Goal: Use online tool/utility: Utilize a website feature to perform a specific function

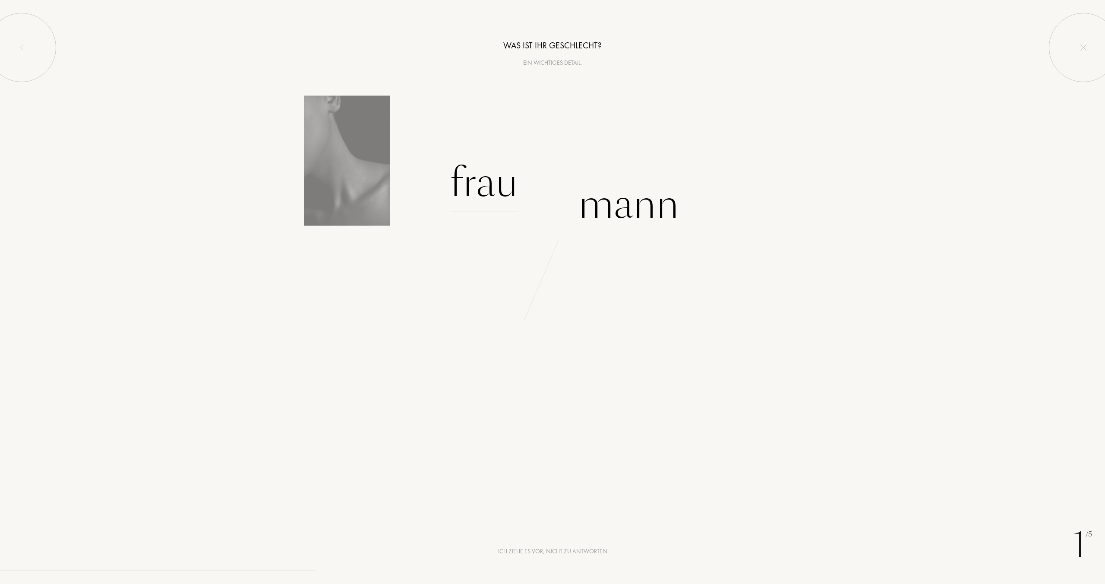
click at [508, 207] on div "Frau" at bounding box center [484, 183] width 68 height 58
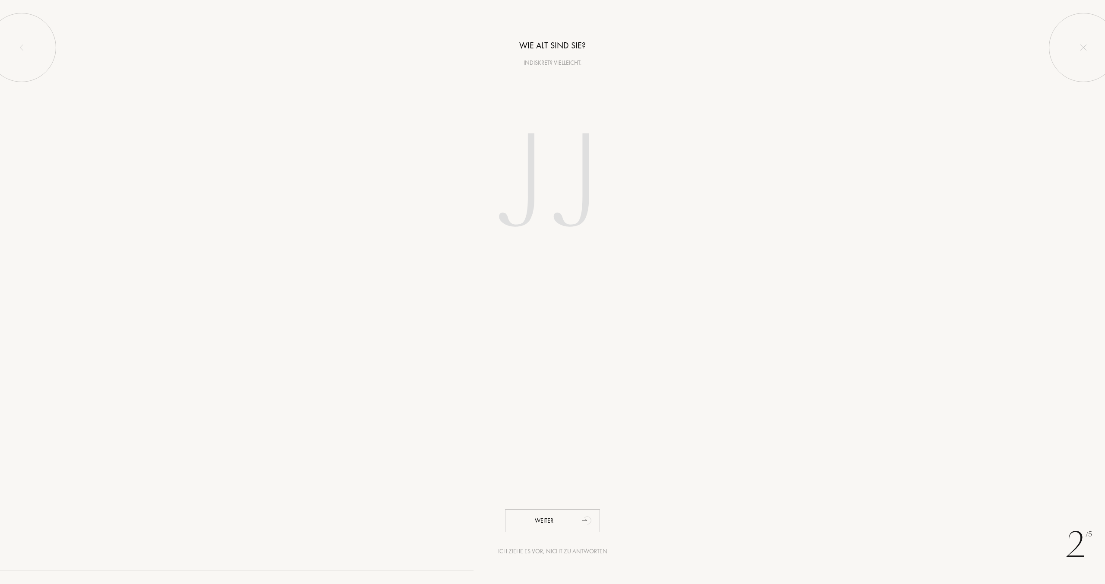
click at [526, 219] on input "number" at bounding box center [552, 185] width 246 height 175
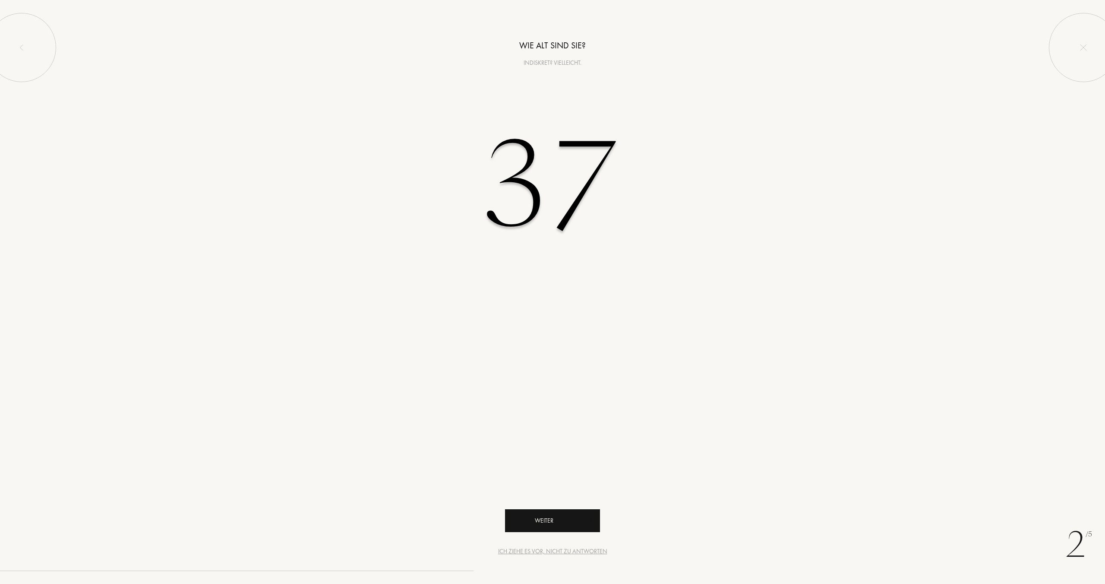
type input "37"
click at [559, 521] on div "Weiter" at bounding box center [552, 520] width 95 height 23
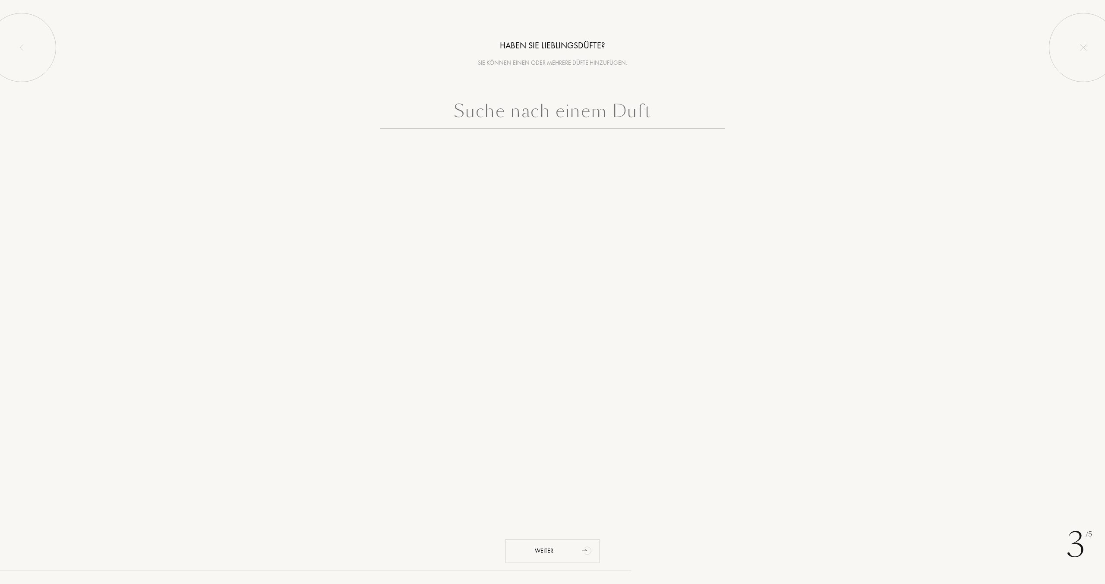
click at [504, 120] on input "text" at bounding box center [552, 113] width 345 height 31
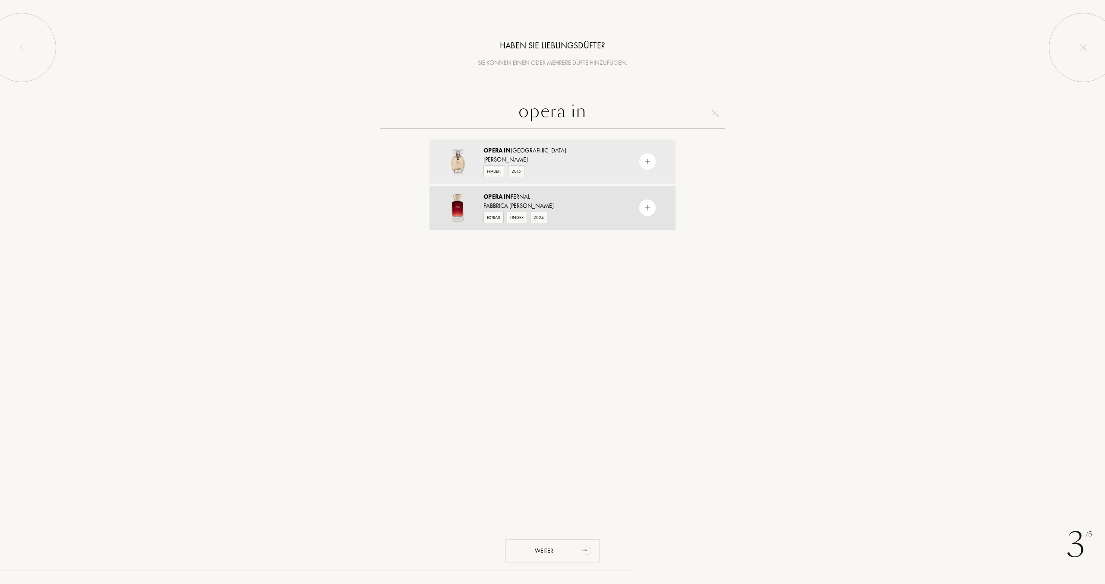
type input "opera in"
click at [511, 197] on span "In" at bounding box center [507, 197] width 7 height 8
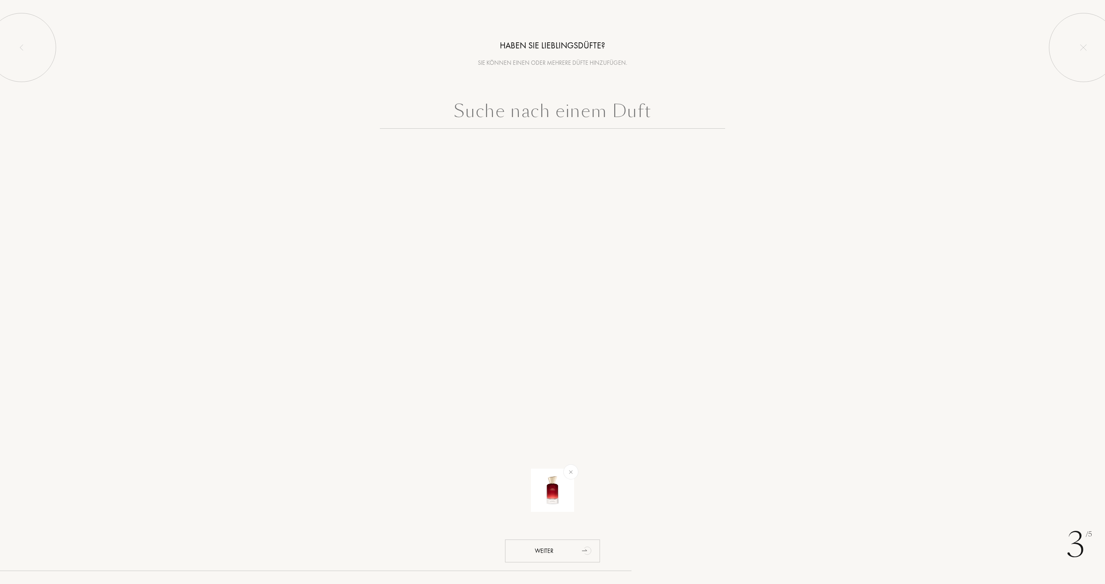
click at [517, 119] on input "text" at bounding box center [552, 113] width 345 height 31
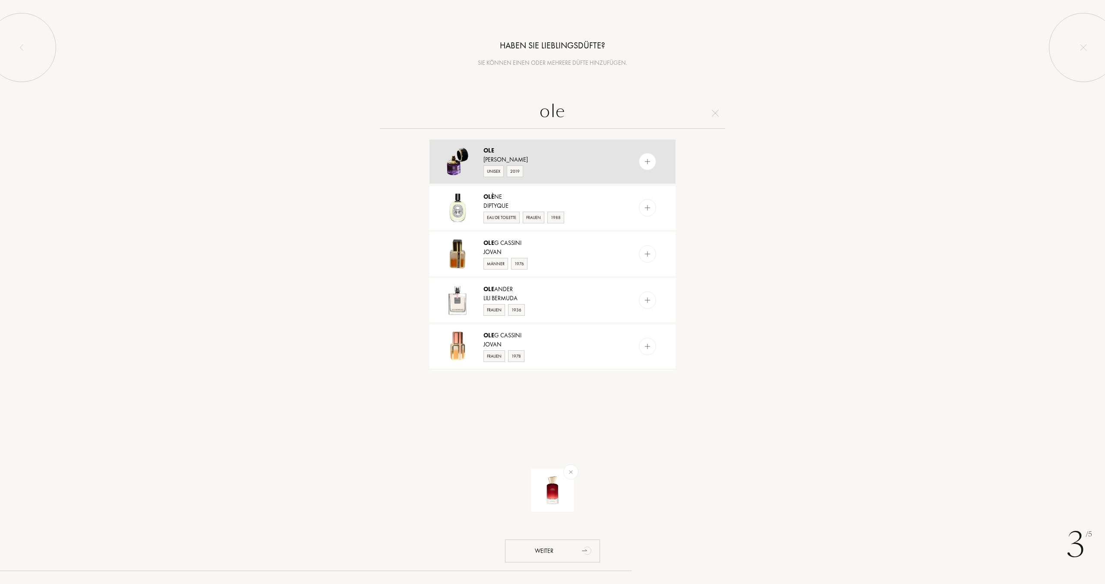
type input "ole"
click at [536, 162] on div "[PERSON_NAME]" at bounding box center [551, 159] width 137 height 9
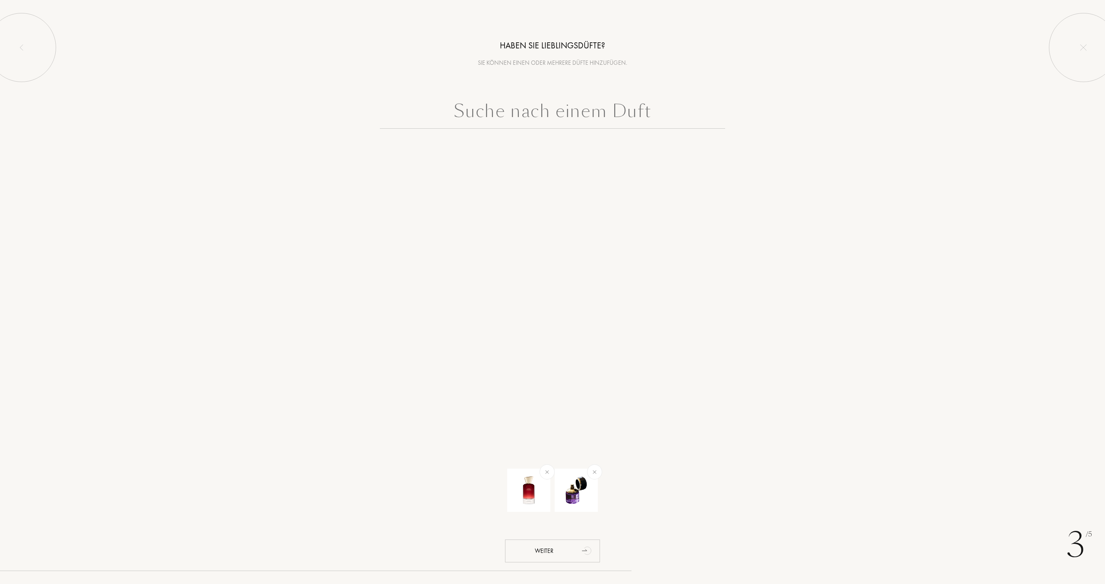
click at [558, 111] on input "text" at bounding box center [552, 113] width 345 height 31
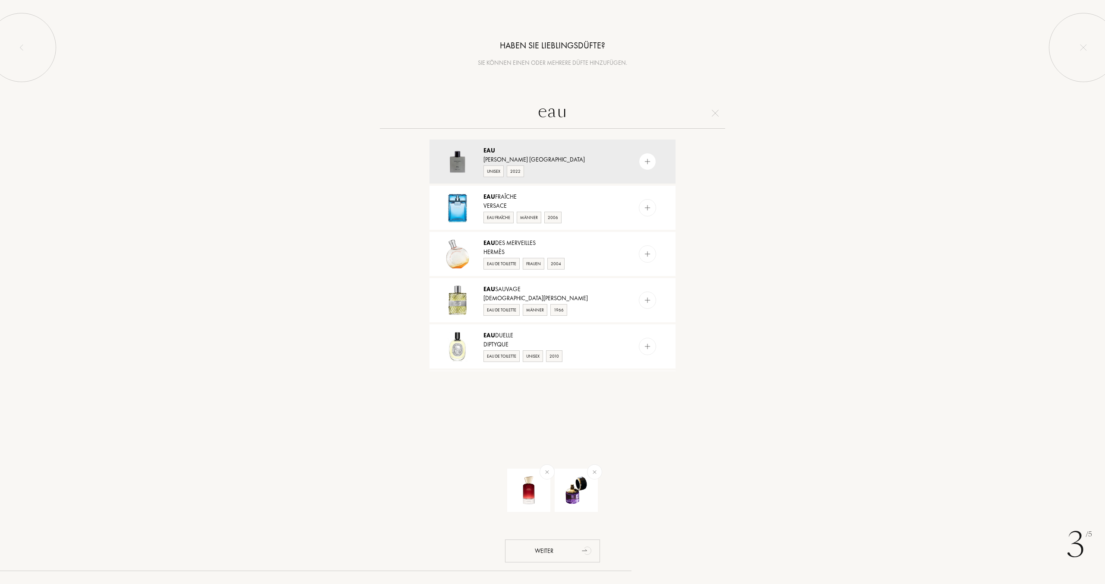
type input "ea"
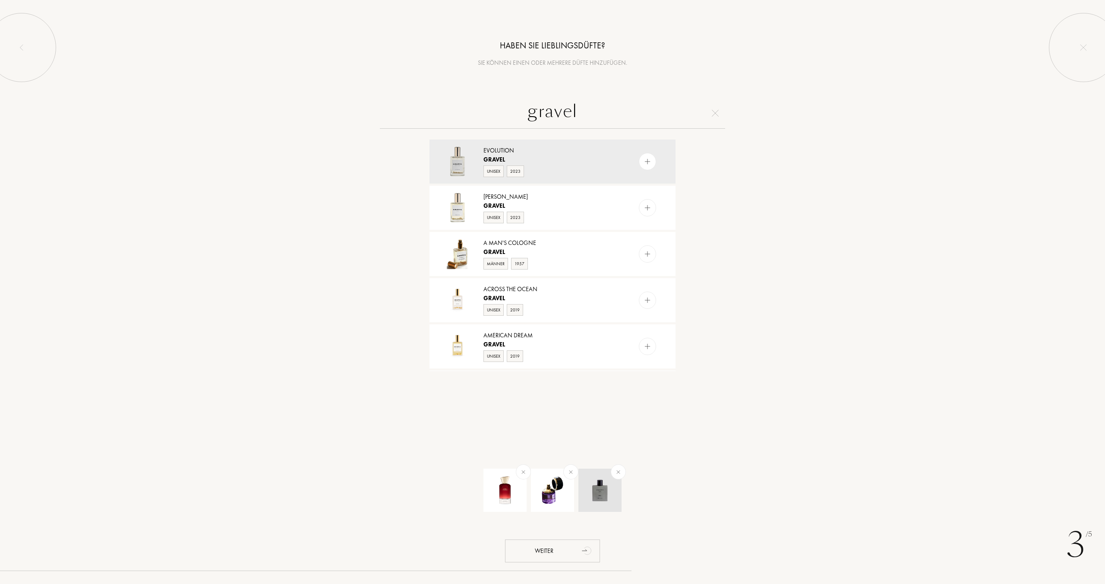
type input "gravel"
click at [622, 474] on div at bounding box center [618, 471] width 21 height 21
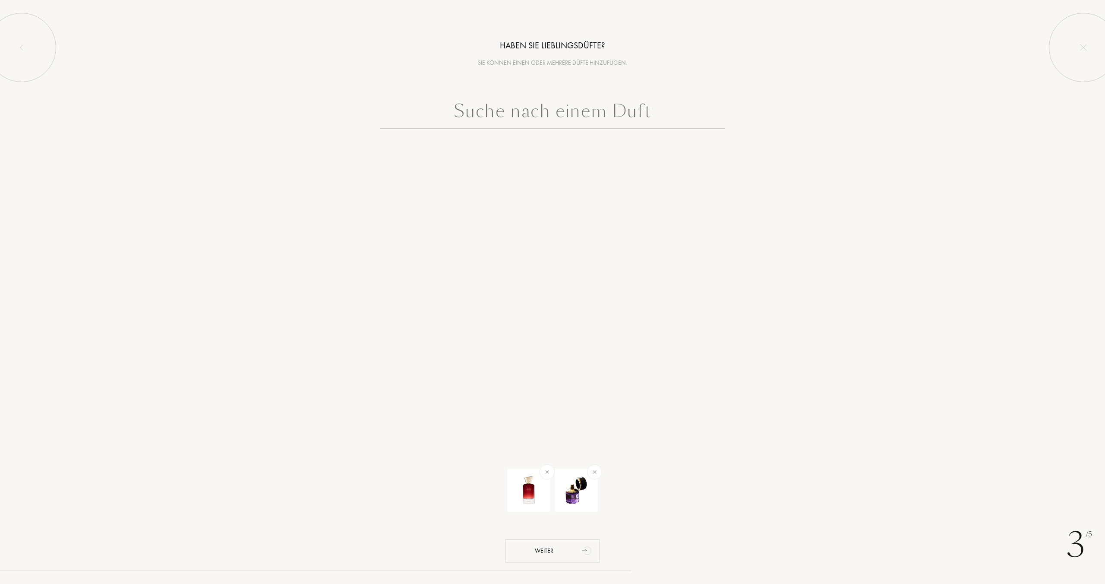
click at [560, 112] on input "text" at bounding box center [552, 113] width 345 height 31
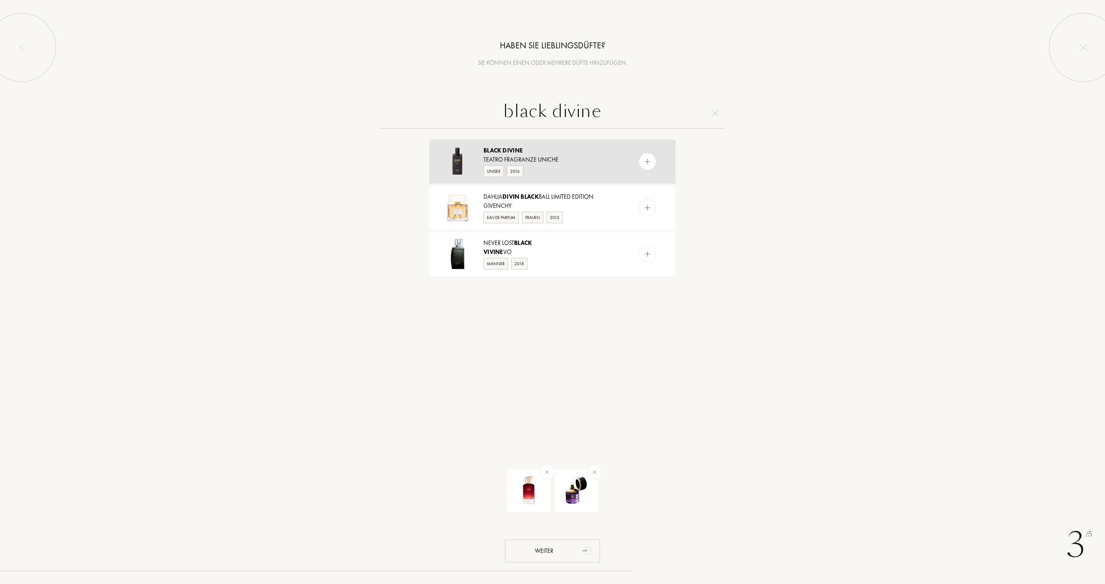
type input "black divine"
click at [536, 159] on div "Teatro Fragranze Uniche" at bounding box center [551, 159] width 137 height 9
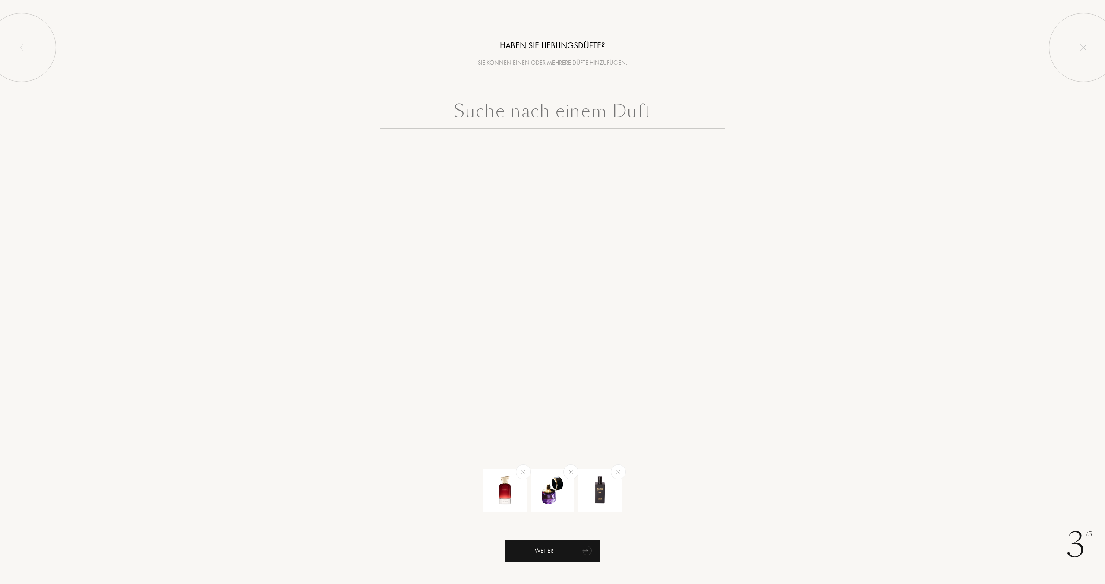
click at [566, 549] on div "Weiter" at bounding box center [552, 550] width 95 height 23
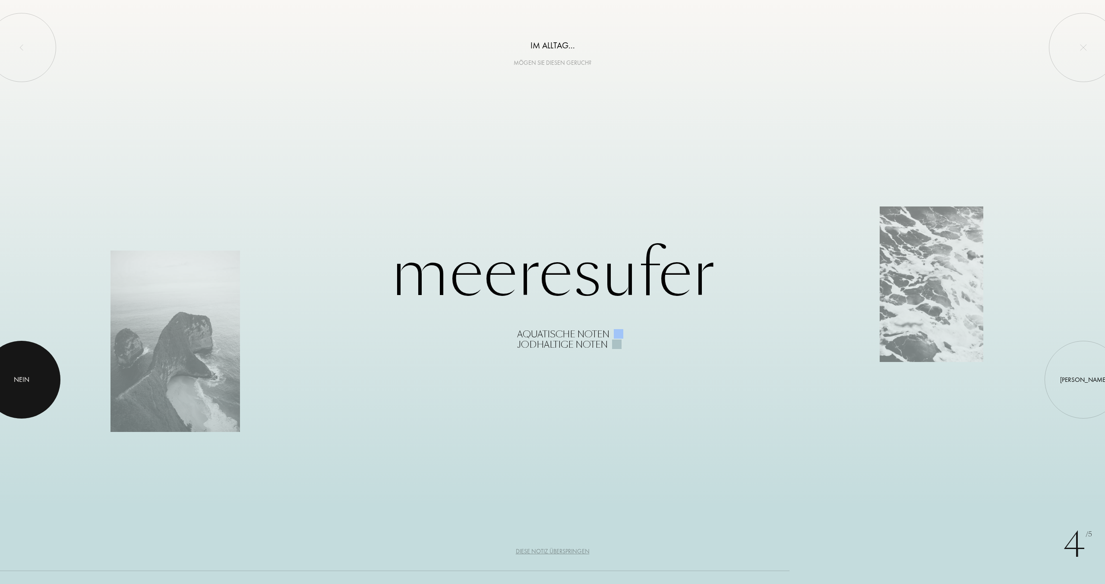
click at [6, 379] on div at bounding box center [22, 380] width 78 height 78
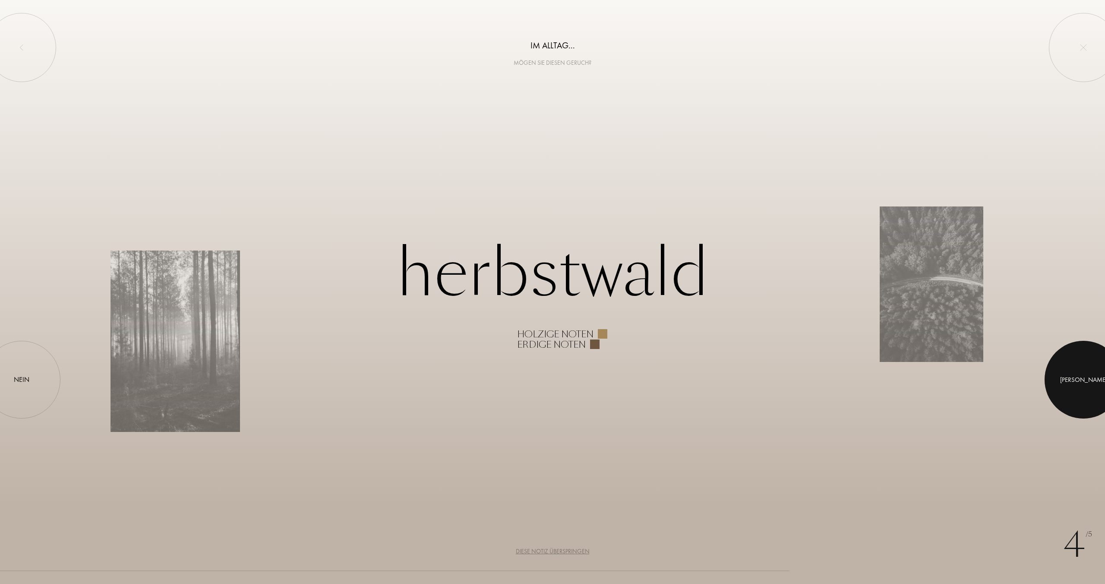
click at [1079, 391] on div at bounding box center [1084, 380] width 78 height 78
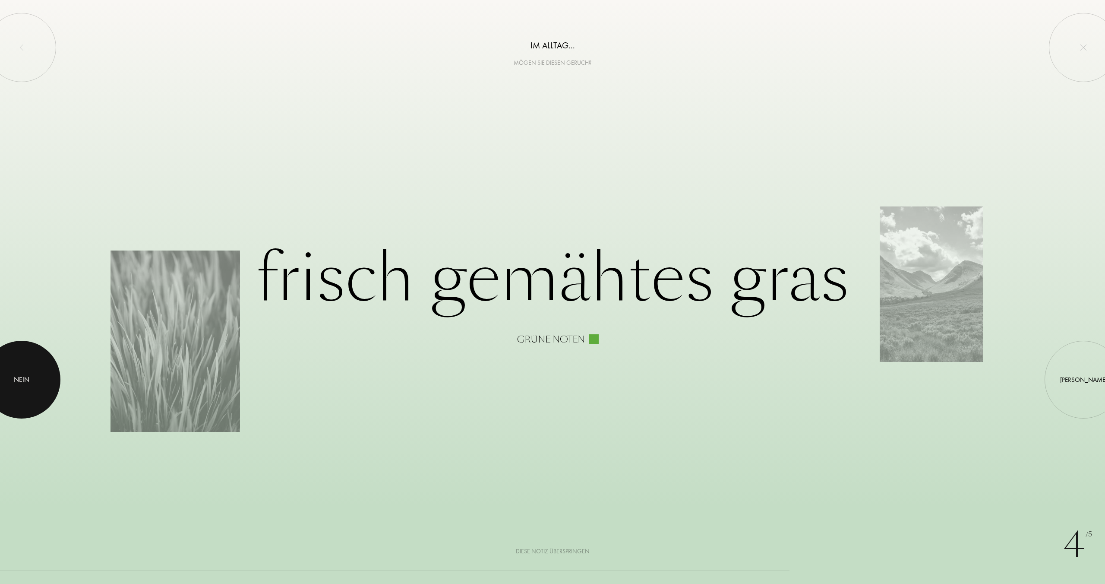
click at [6, 366] on div at bounding box center [22, 380] width 78 height 78
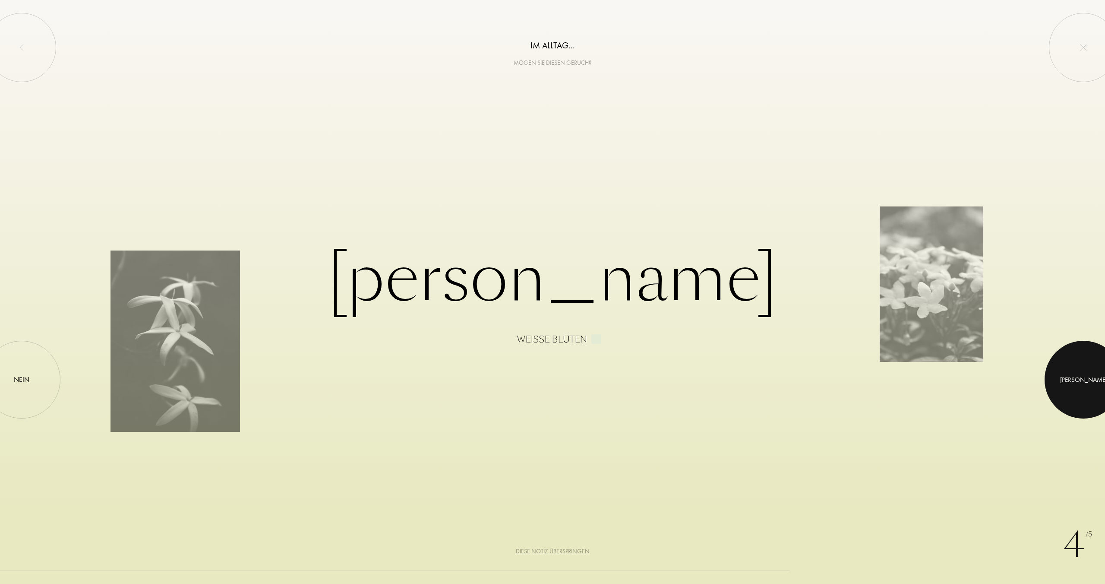
click at [1076, 372] on div at bounding box center [1084, 380] width 78 height 78
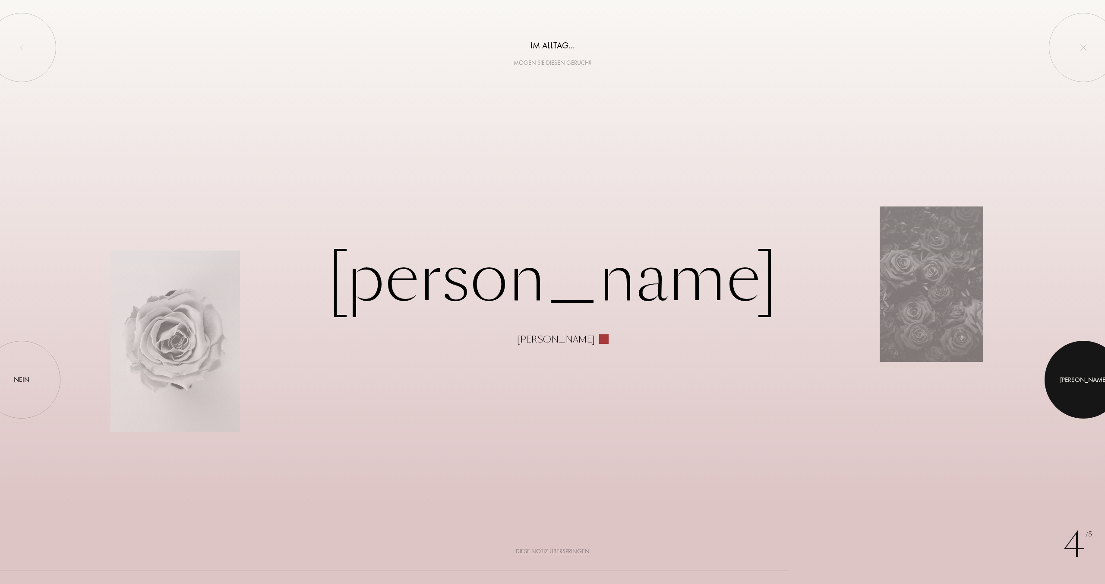
click at [1105, 373] on div at bounding box center [1084, 380] width 78 height 78
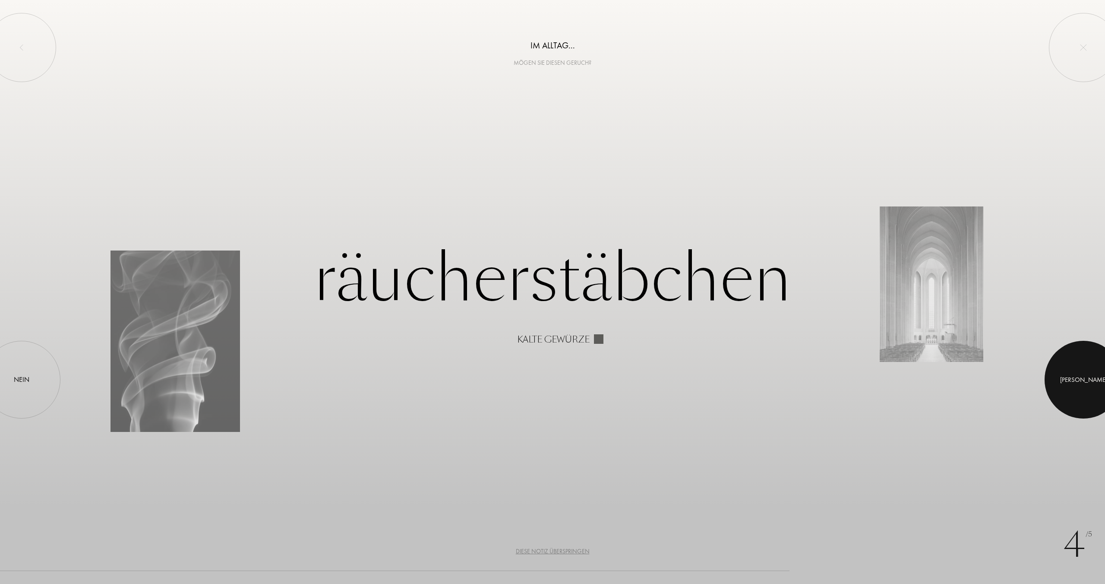
click at [1105, 373] on div at bounding box center [1084, 380] width 78 height 78
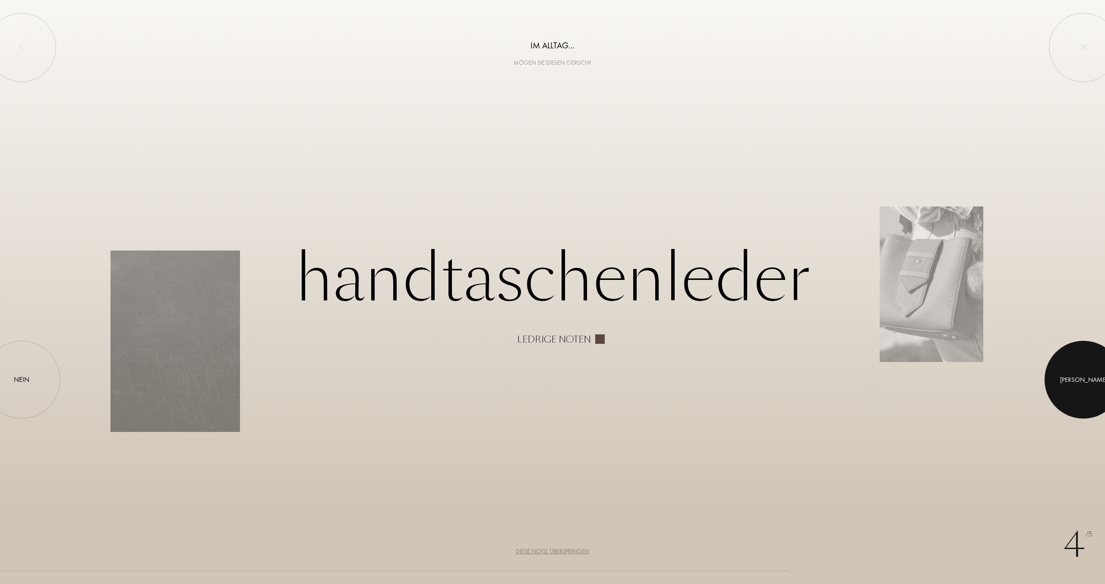
click at [1105, 373] on div at bounding box center [1084, 380] width 78 height 78
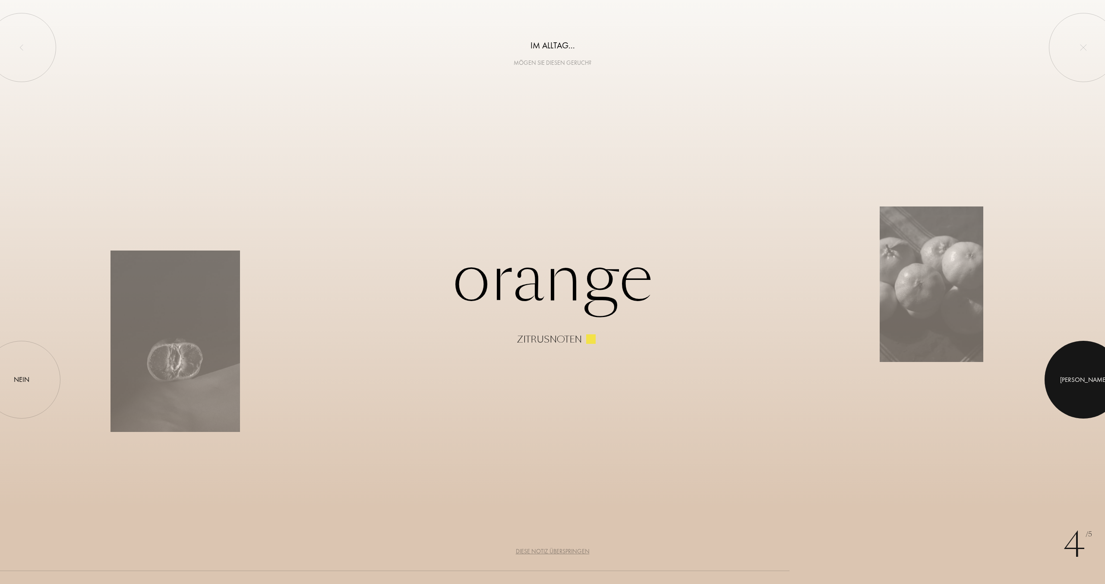
click at [1105, 373] on div at bounding box center [1084, 380] width 78 height 78
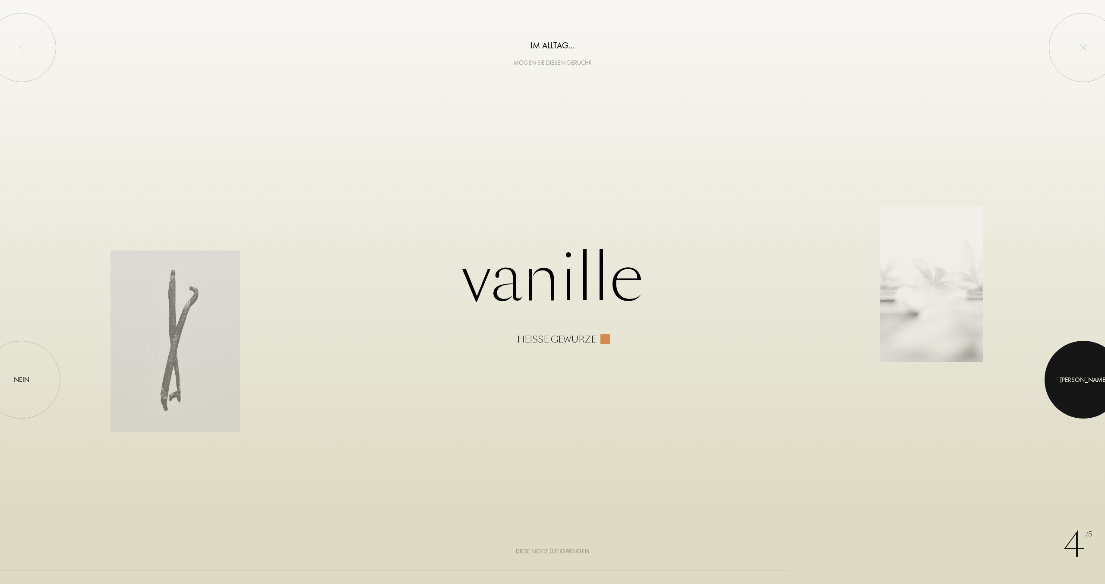
click at [1105, 373] on div at bounding box center [1084, 380] width 78 height 78
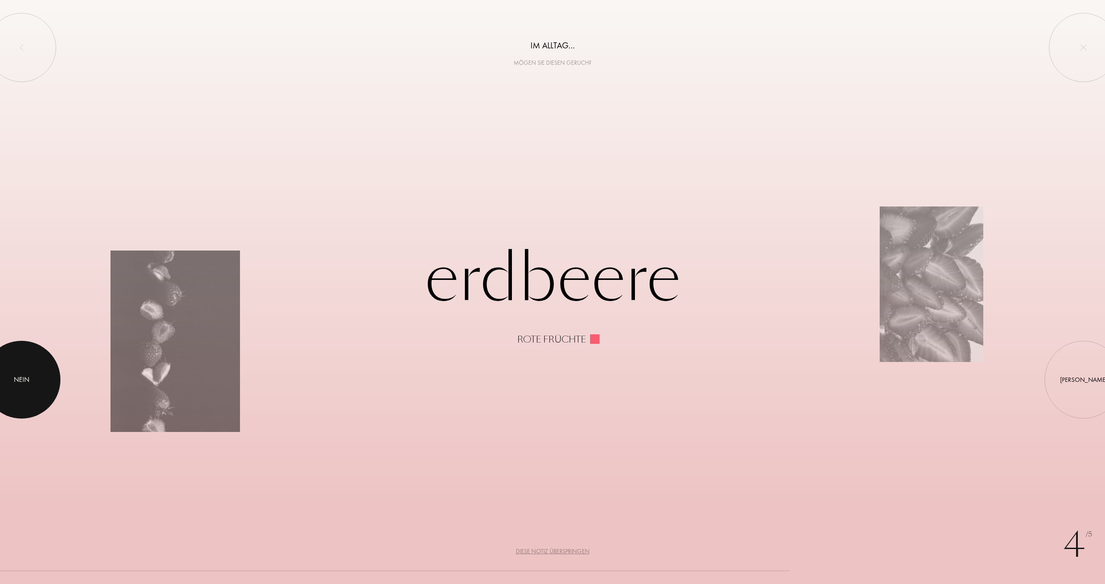
click at [22, 387] on div at bounding box center [22, 380] width 78 height 78
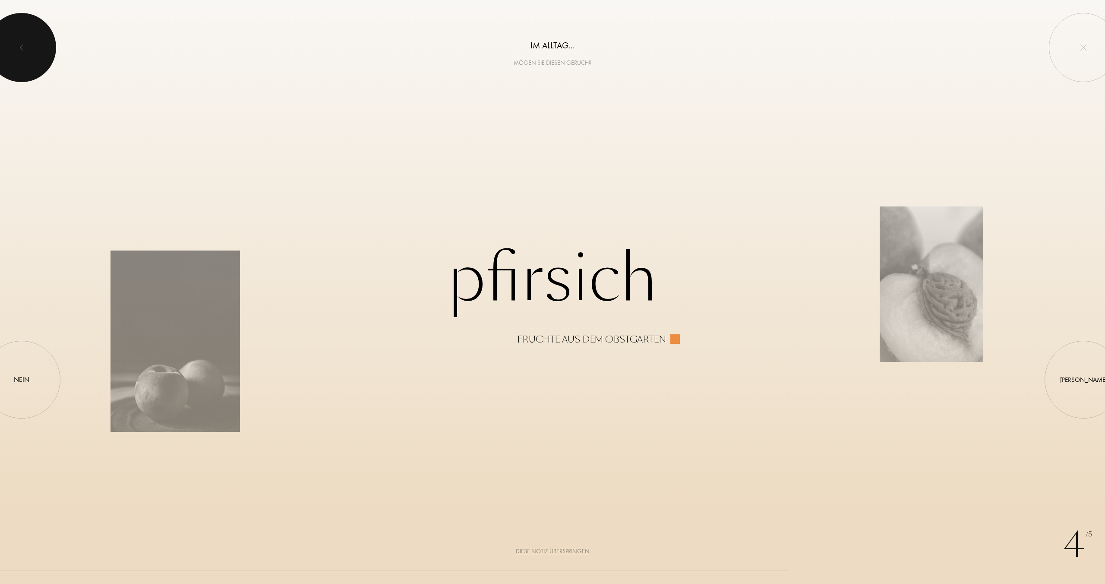
click at [21, 54] on div at bounding box center [21, 47] width 69 height 69
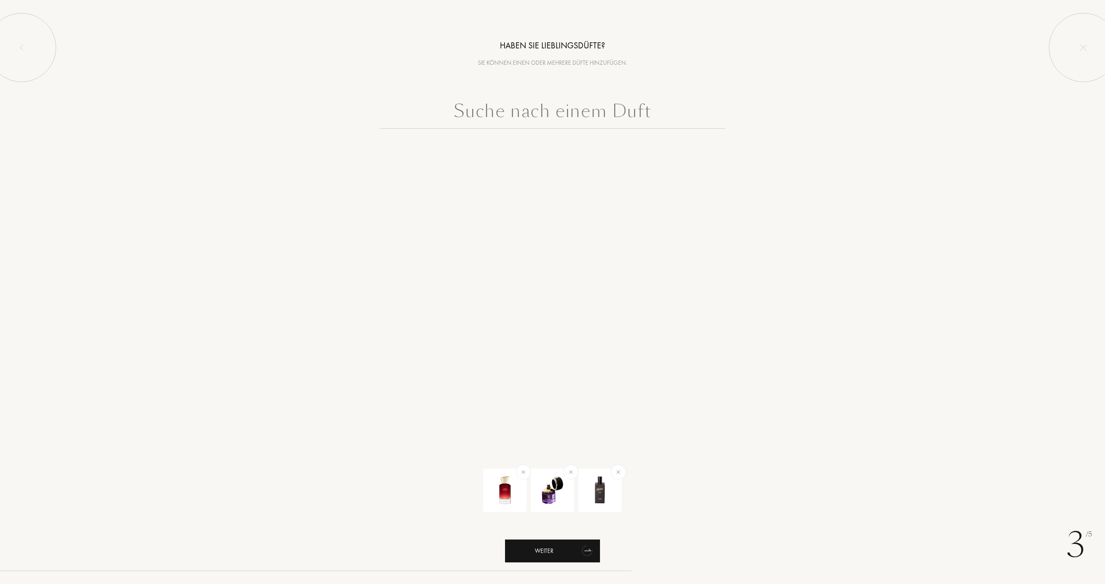
click at [590, 551] on icon "animation" at bounding box center [586, 550] width 13 height 13
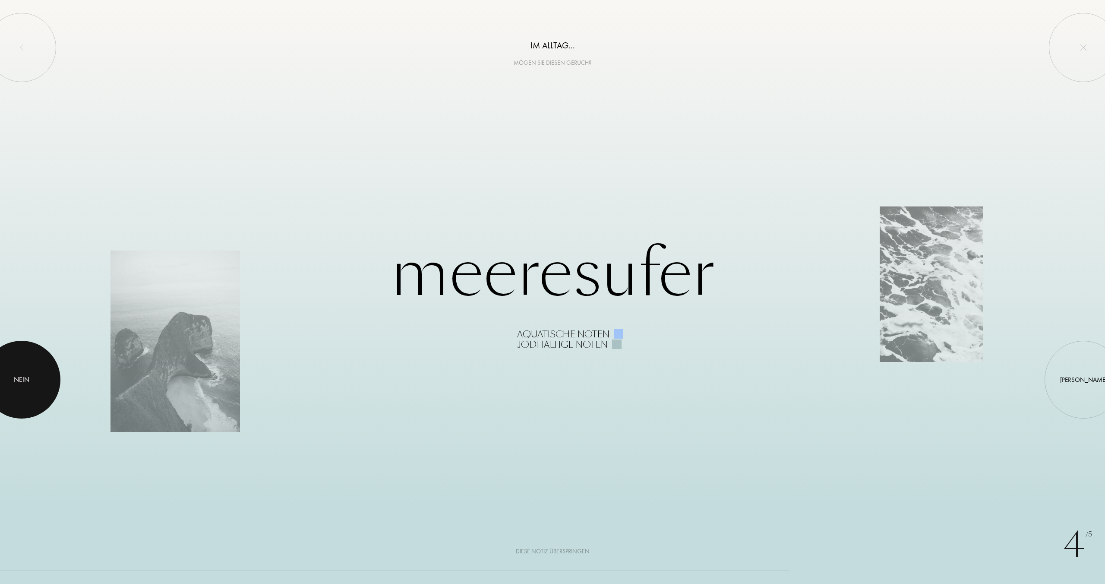
click at [19, 389] on div at bounding box center [22, 380] width 78 height 78
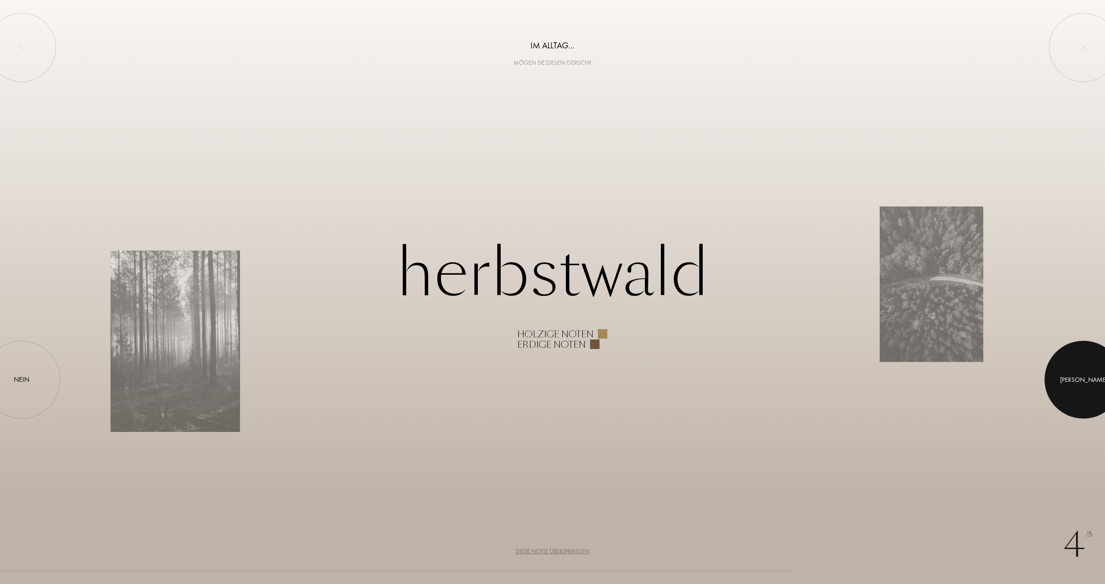
click at [1076, 381] on div at bounding box center [1084, 380] width 78 height 78
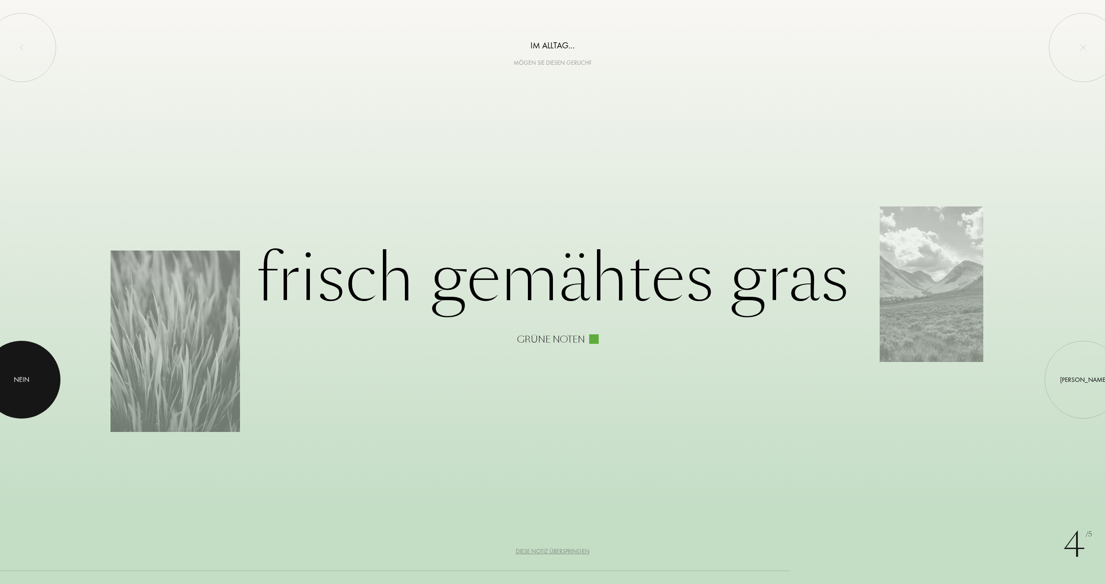
click at [7, 378] on div at bounding box center [22, 380] width 78 height 78
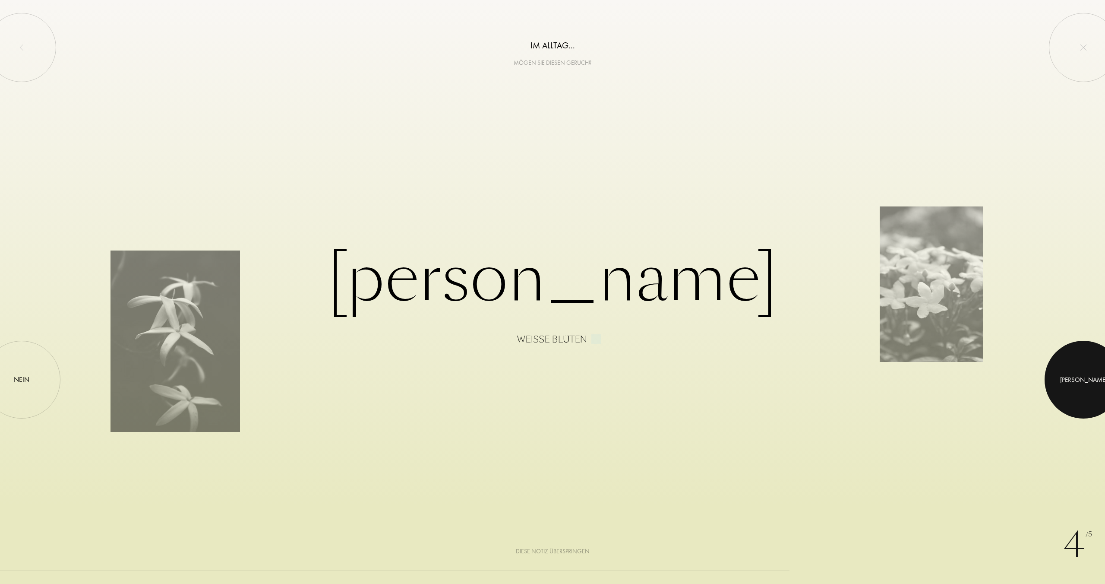
click at [1075, 378] on div at bounding box center [1084, 380] width 78 height 78
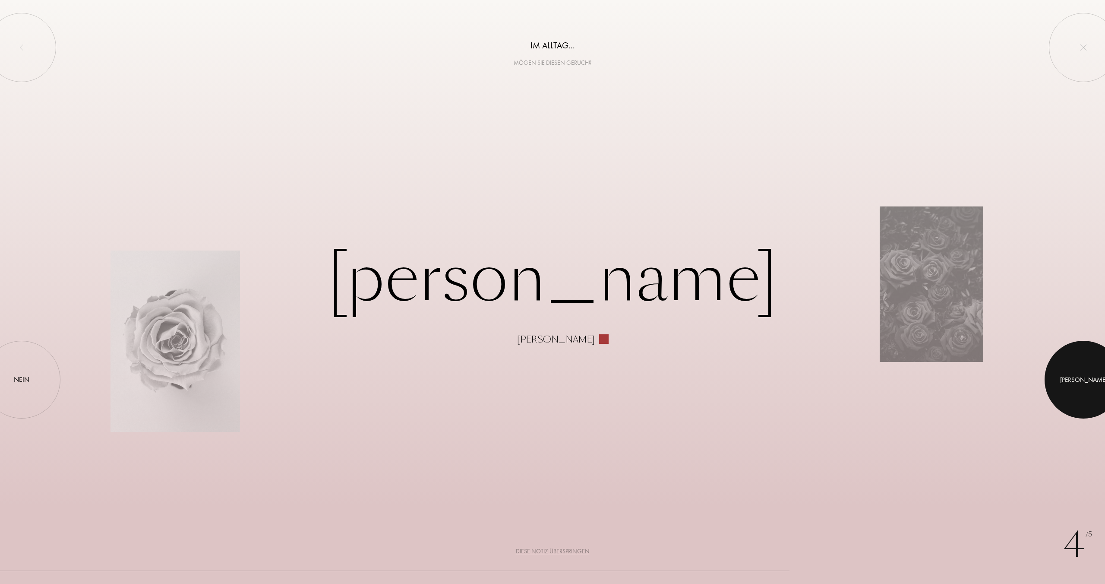
click at [1075, 378] on div at bounding box center [1084, 380] width 78 height 78
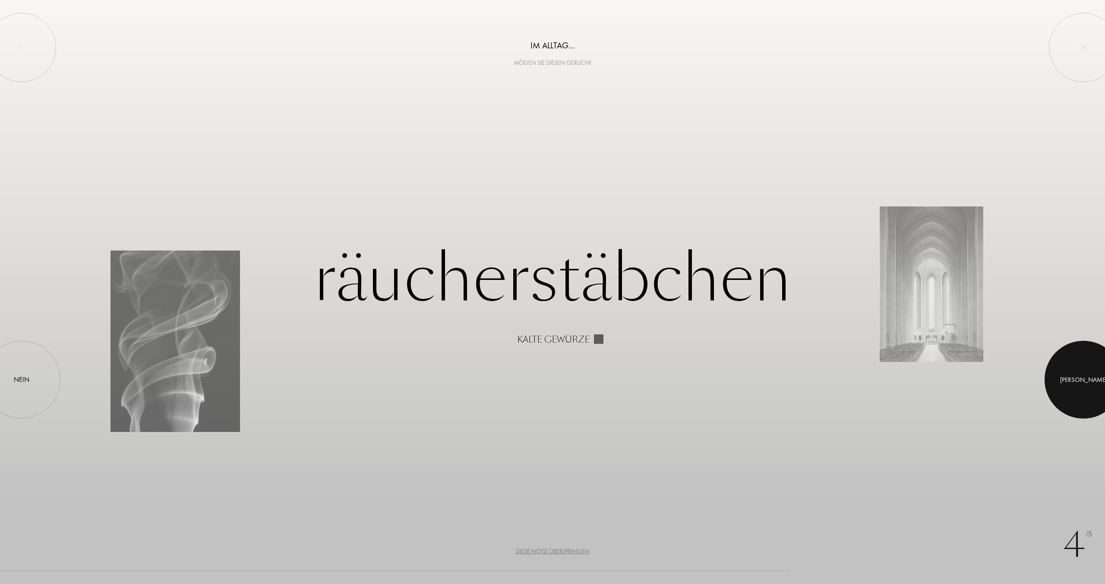
click at [1075, 378] on div at bounding box center [1084, 380] width 78 height 78
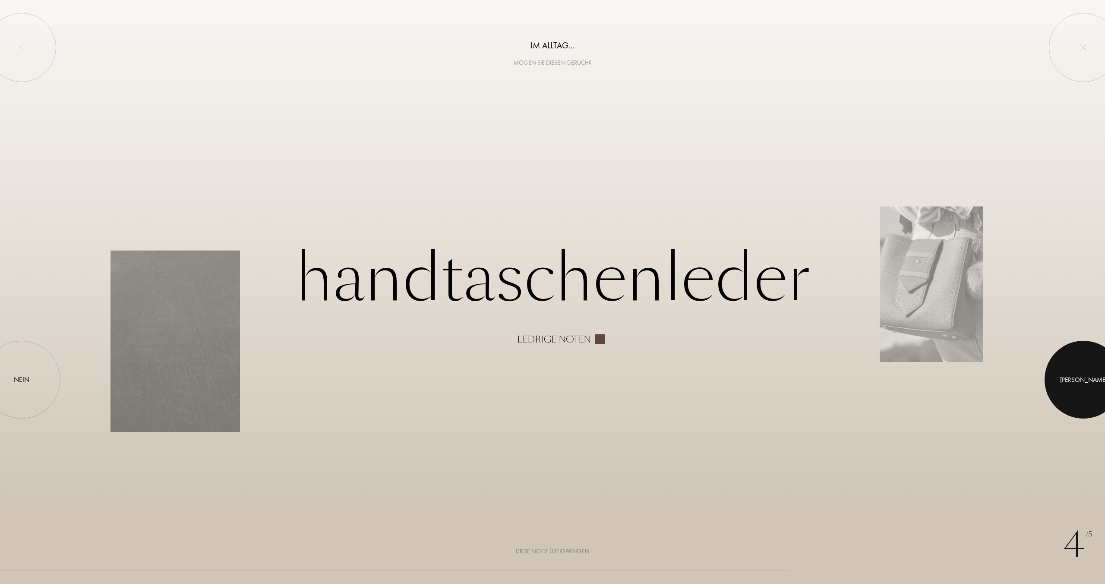
click at [1075, 378] on div at bounding box center [1084, 380] width 78 height 78
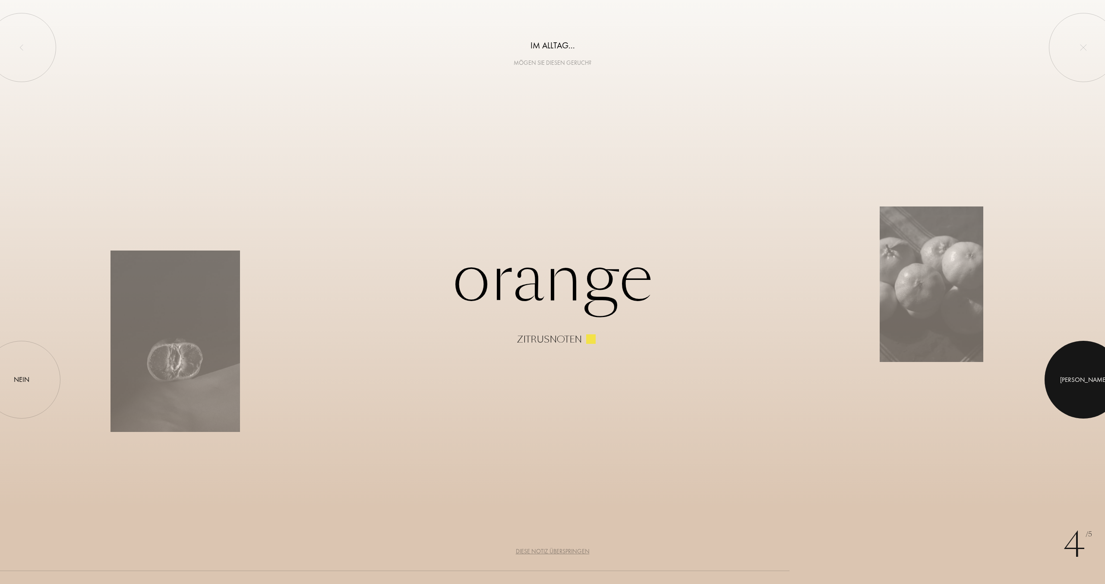
click at [1075, 378] on div at bounding box center [1084, 380] width 78 height 78
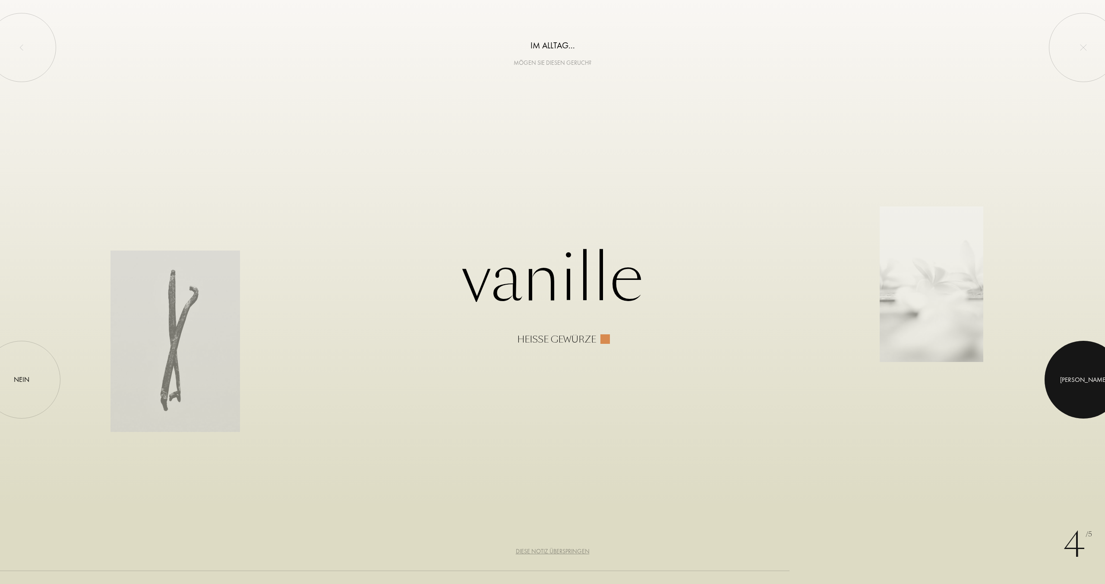
click at [1075, 378] on div at bounding box center [1084, 380] width 78 height 78
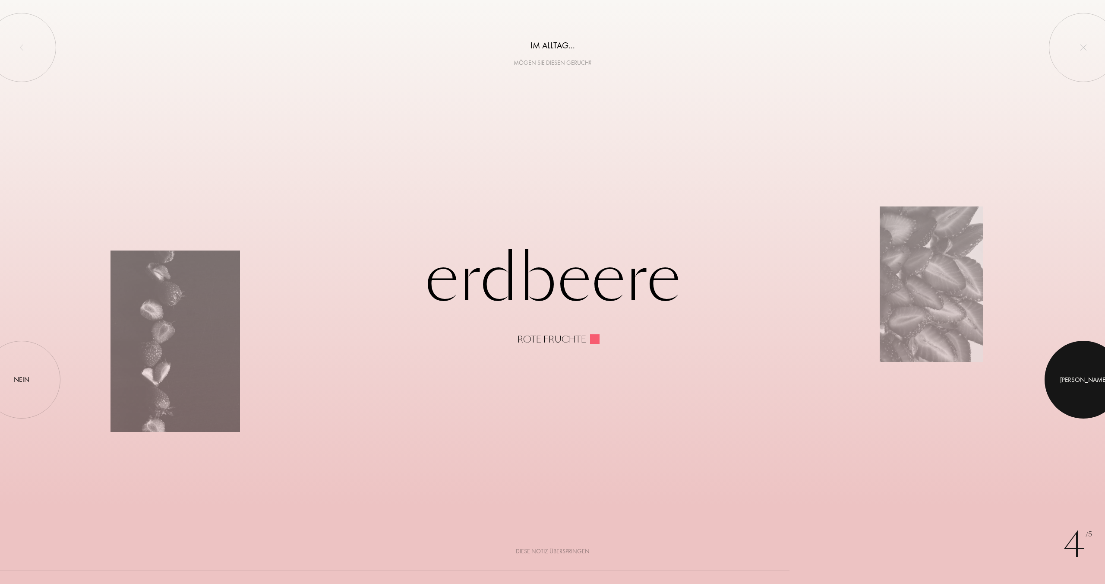
click at [1075, 378] on div at bounding box center [1084, 380] width 78 height 78
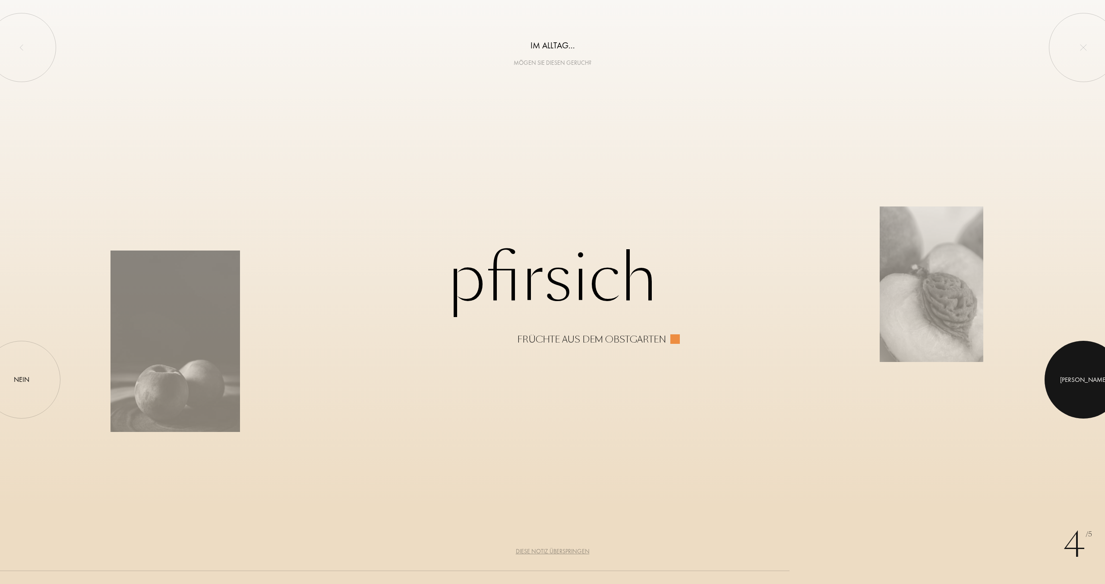
click at [1075, 378] on div at bounding box center [1084, 380] width 78 height 78
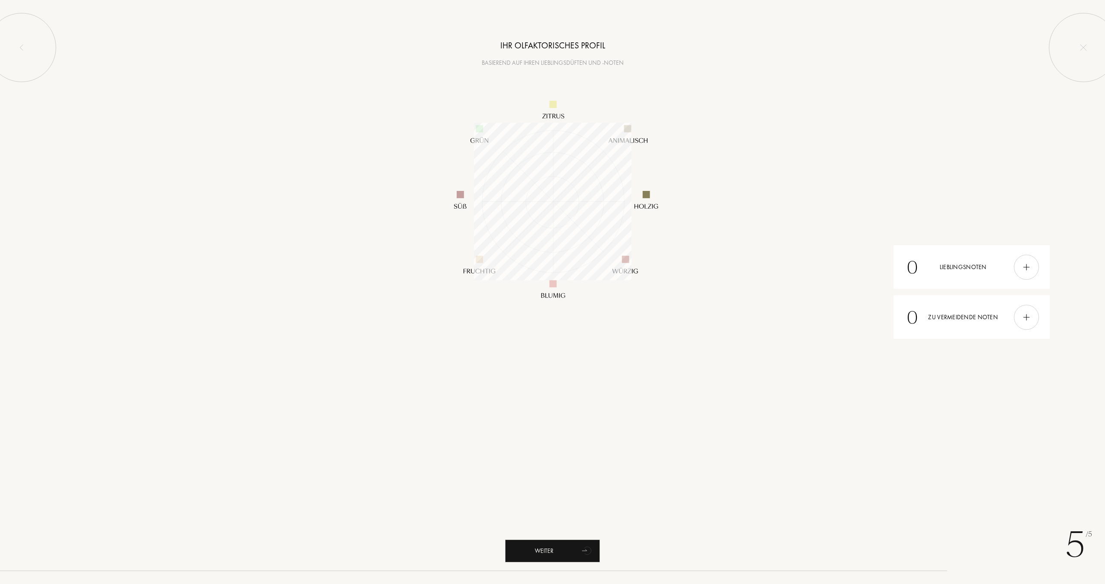
scroll to position [157, 157]
click at [1013, 265] on div "0 Lieblingsnoten" at bounding box center [971, 267] width 156 height 44
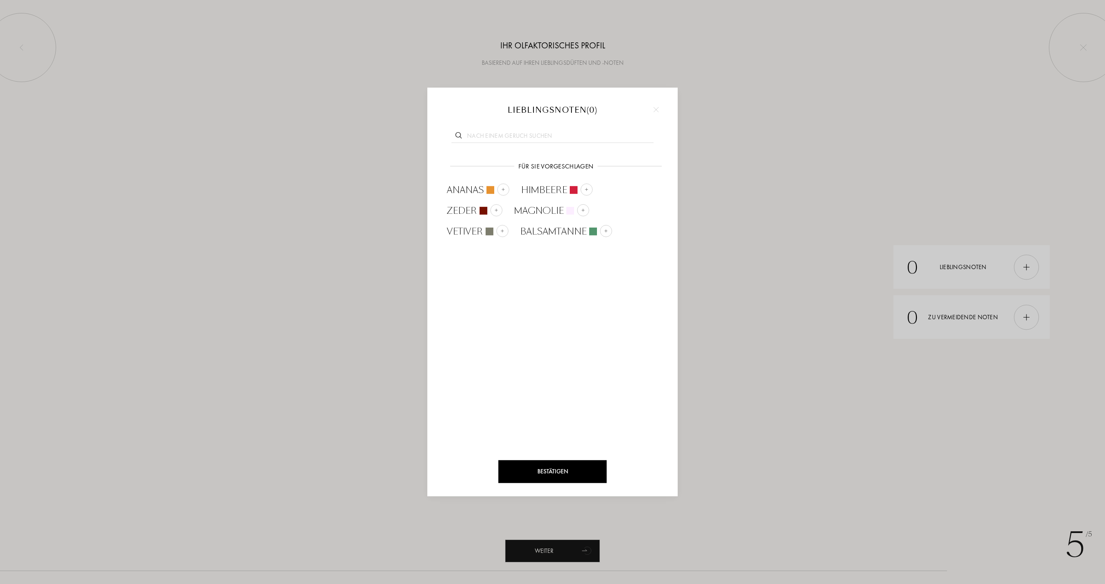
click at [565, 465] on div "Bestätigen" at bounding box center [553, 471] width 108 height 23
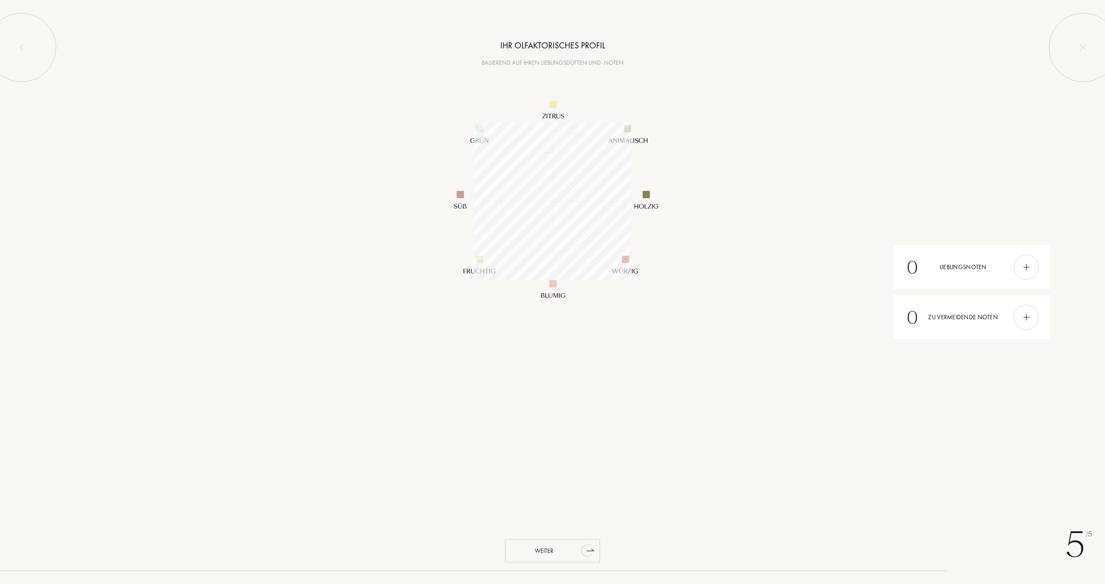
click at [574, 552] on div "Weiter" at bounding box center [552, 550] width 95 height 23
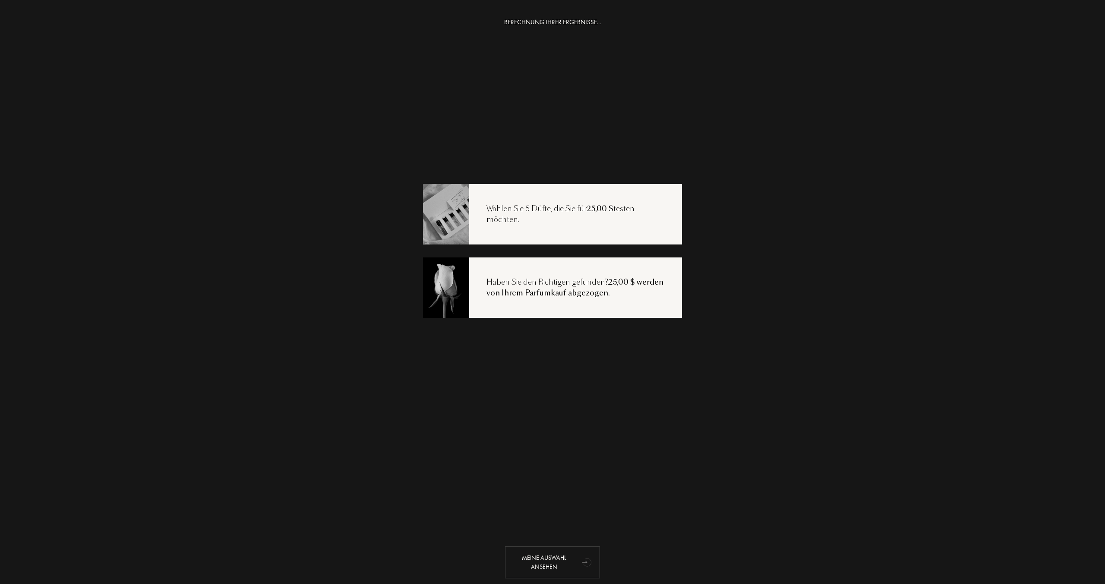
click at [552, 562] on div "Meine Auswahl ansehen" at bounding box center [552, 562] width 95 height 32
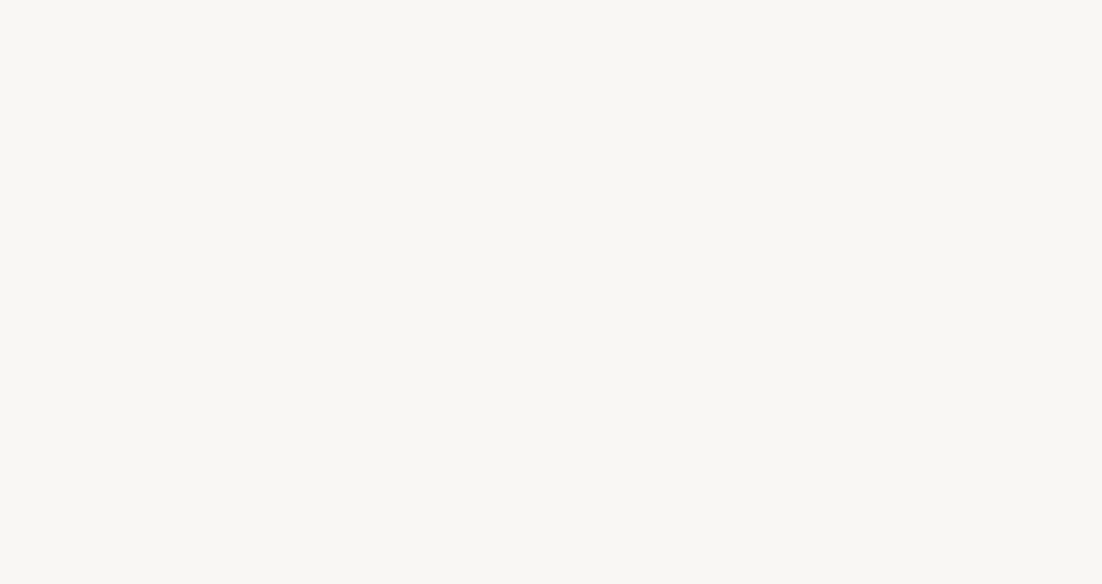
select select "DE"
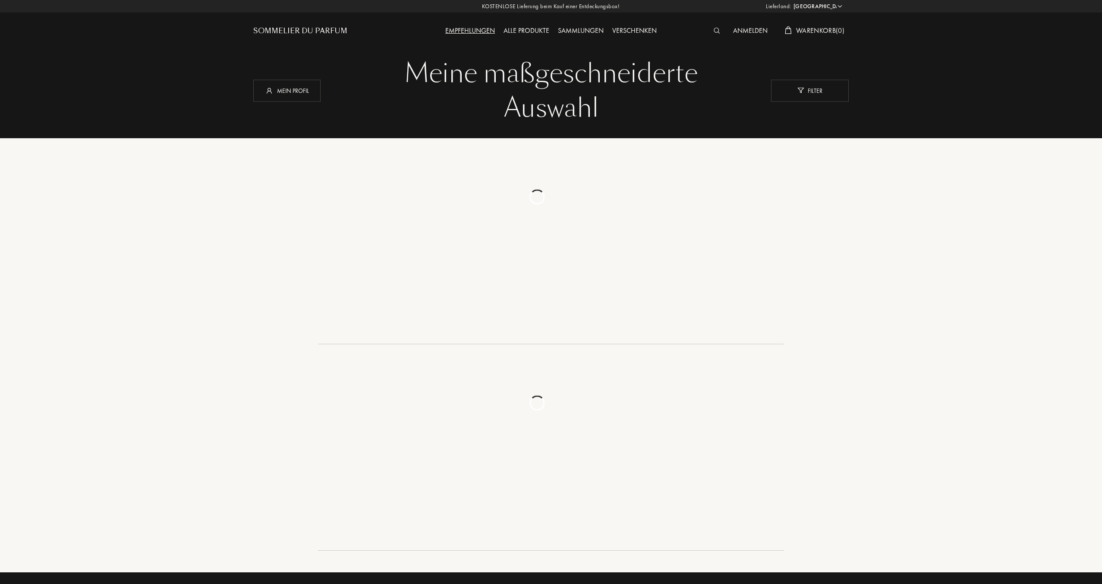
select select "DE"
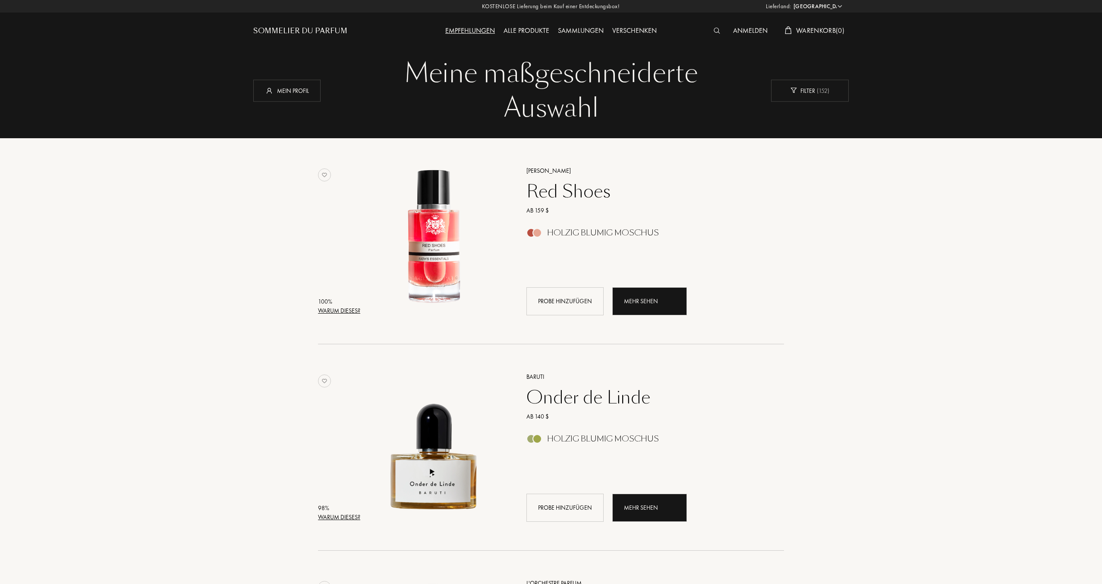
select select "DE"
